Goal: Transaction & Acquisition: Purchase product/service

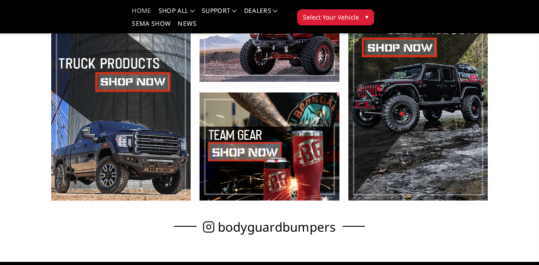
scroll to position [300, 0]
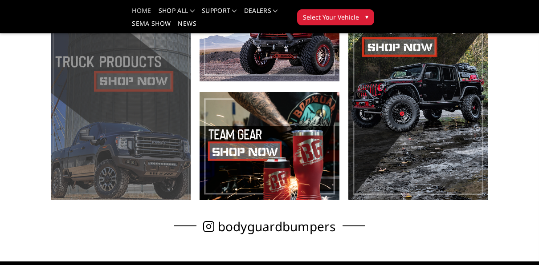
click at [105, 135] on span at bounding box center [120, 86] width 139 height 227
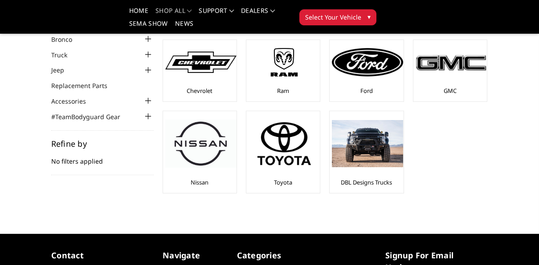
scroll to position [54, 0]
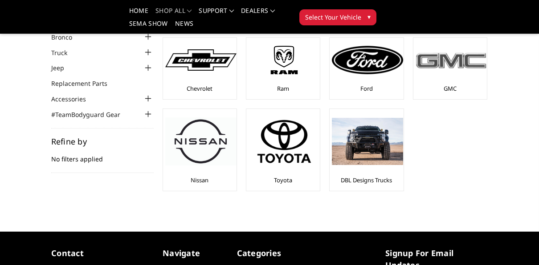
click at [454, 65] on img at bounding box center [450, 60] width 71 height 20
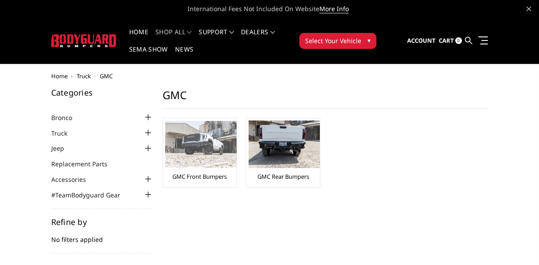
click at [210, 175] on link "GMC Front Bumpers" at bounding box center [199, 177] width 54 height 8
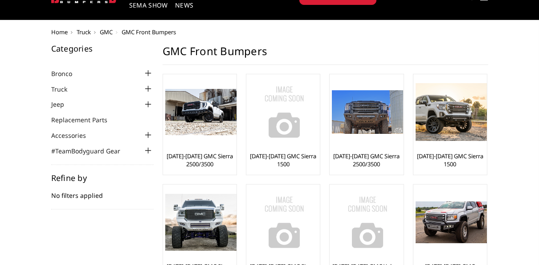
scroll to position [45, 0]
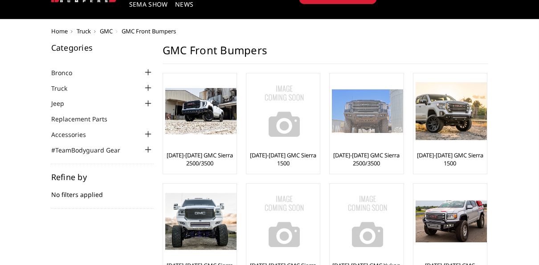
click at [365, 160] on link "[DATE]-[DATE] GMC Sierra 2500/3500" at bounding box center [366, 159] width 69 height 16
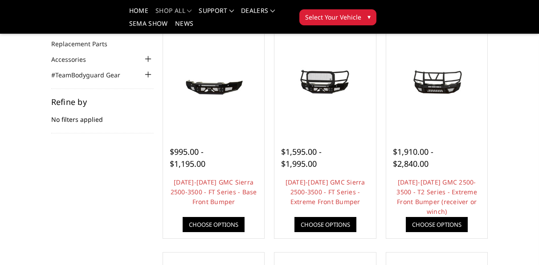
scroll to position [100, 0]
